Goal: Check status: Check status

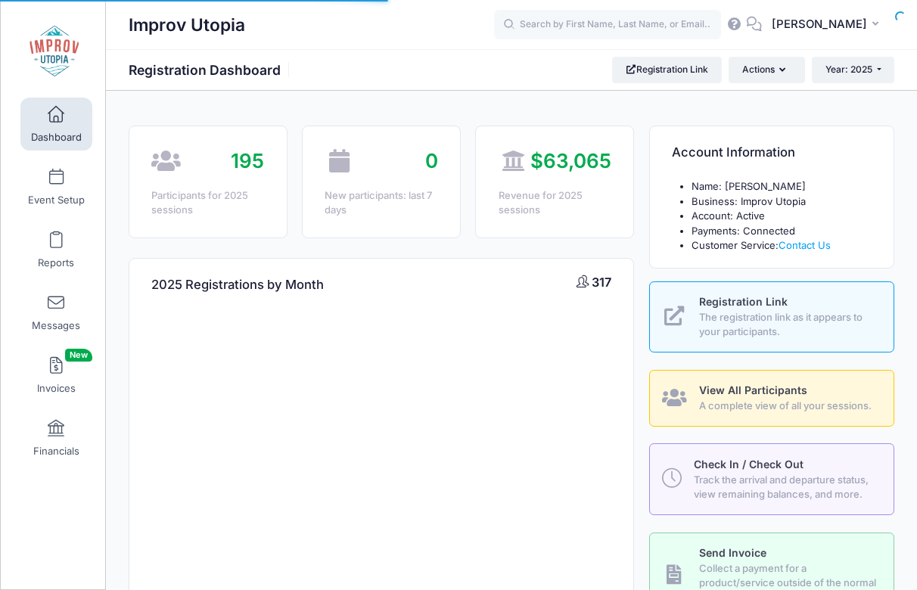
select select
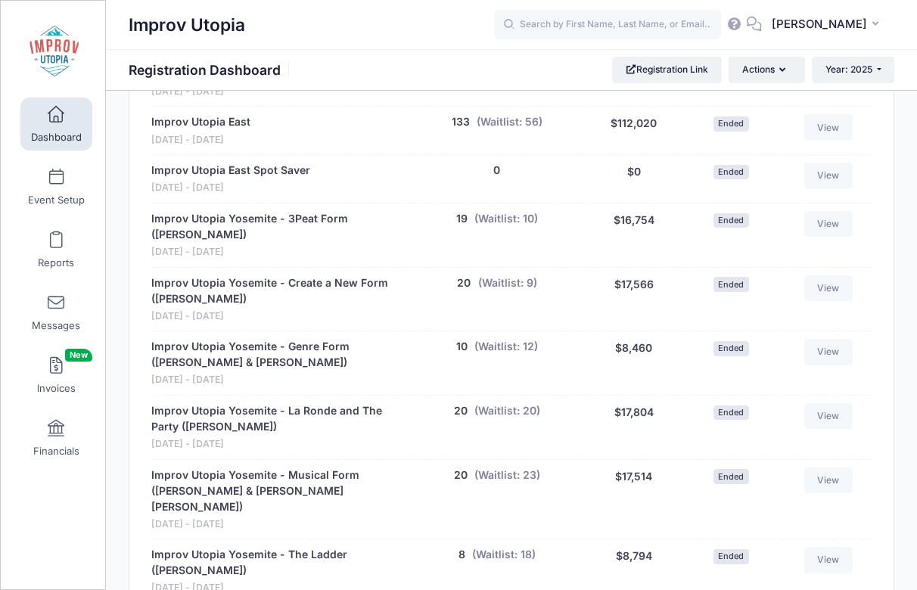
scroll to position [858, 0]
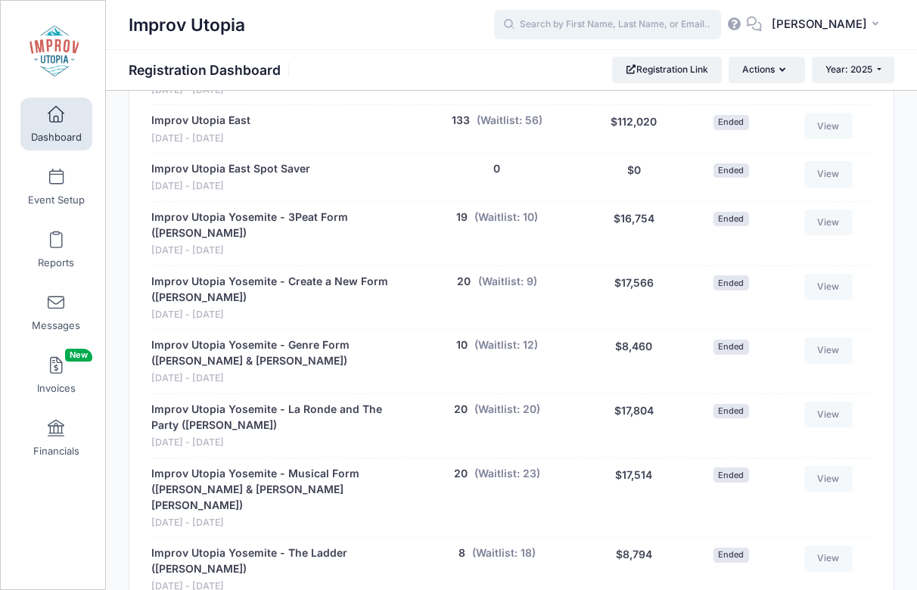
click at [699, 18] on input "text" at bounding box center [607, 25] width 227 height 30
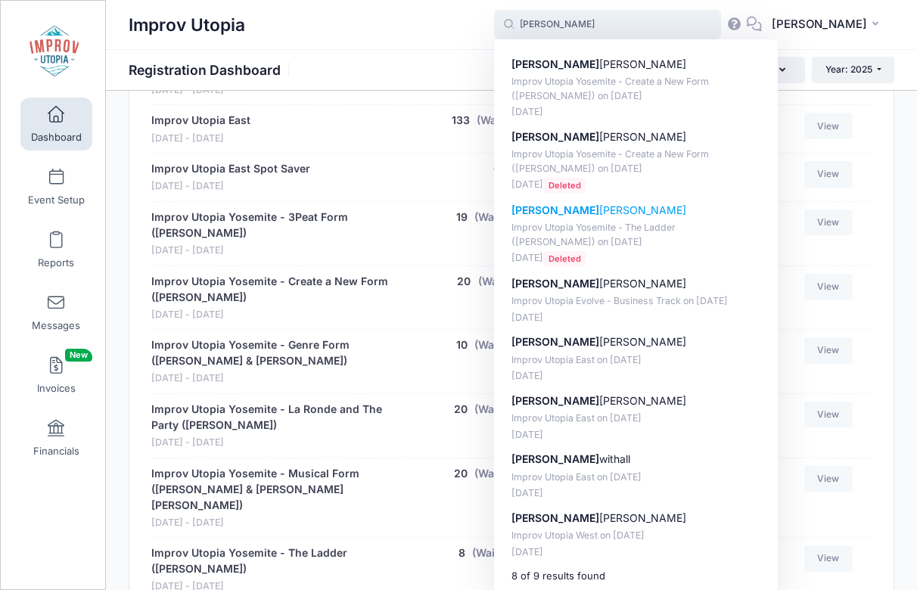
click at [590, 210] on p "Michael Astrauskas" at bounding box center [637, 211] width 250 height 16
type input "Michael Astrauskas (Improv Utopia Yosemite - The Ladder (Brian James O'Connell)…"
